Goal: Transaction & Acquisition: Obtain resource

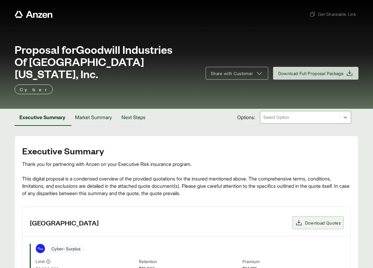
click at [321, 217] on button "Download Quotes" at bounding box center [318, 223] width 50 height 12
